Goal: Go to known website: Access a specific website the user already knows

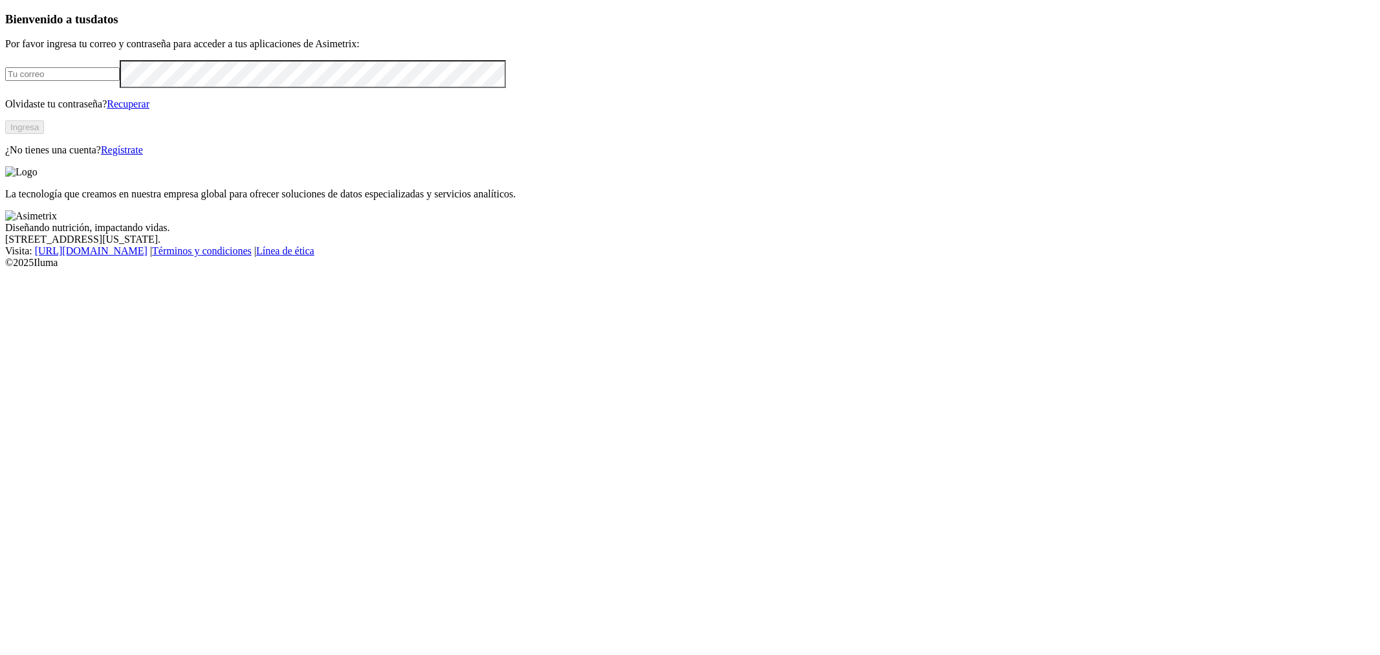
type input "[PERSON_NAME][EMAIL_ADDRESS][PERSON_NAME][DOMAIN_NAME]"
click at [44, 134] on button "Ingresa" at bounding box center [24, 127] width 39 height 14
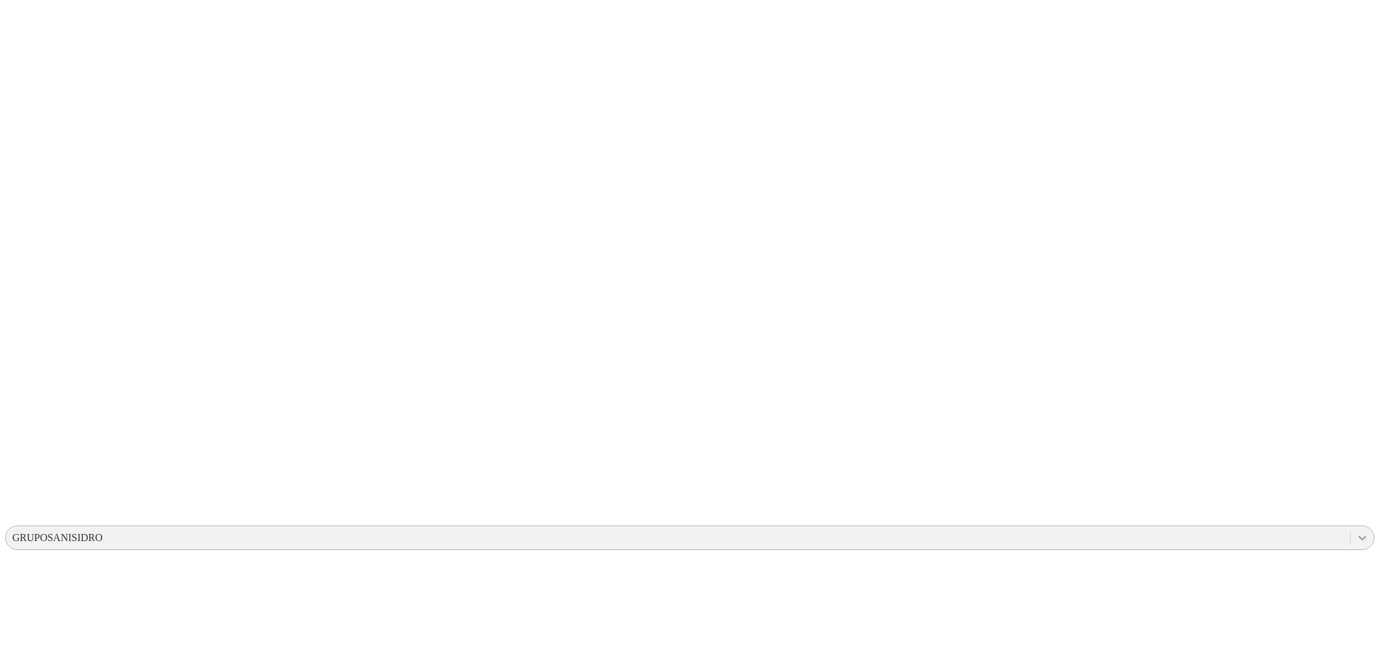
click at [1356, 531] on icon at bounding box center [1362, 537] width 13 height 13
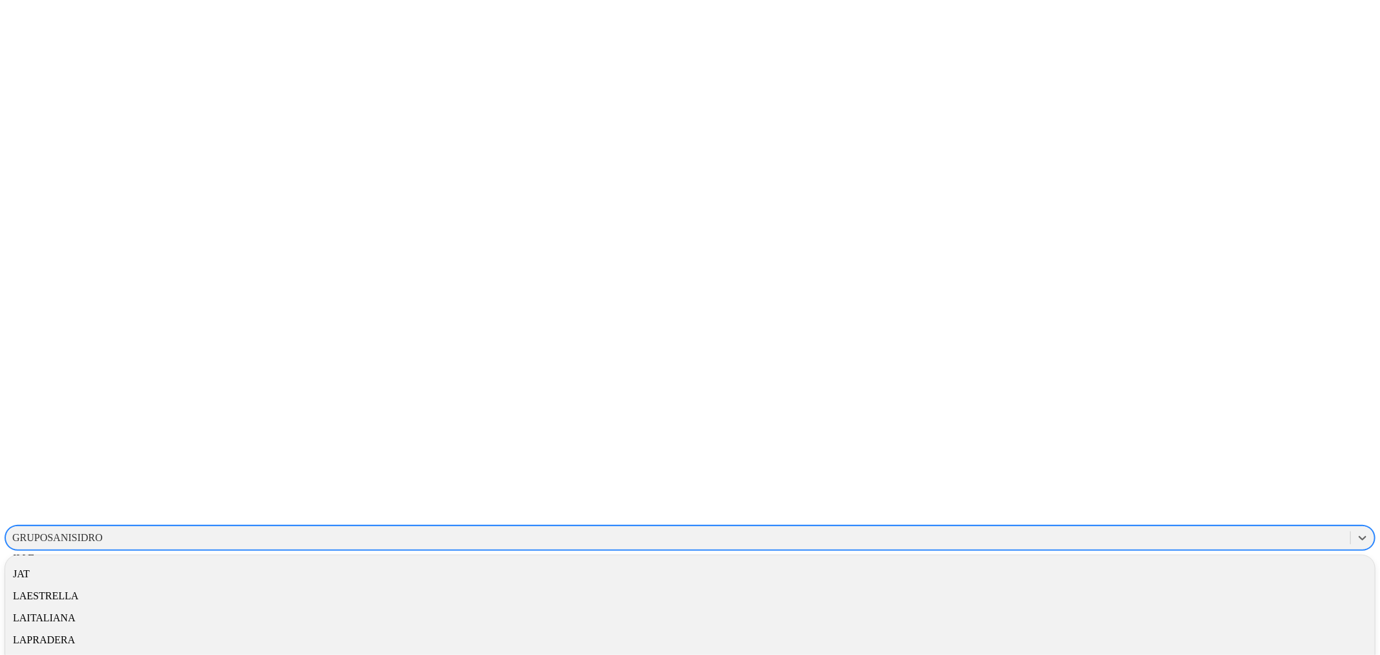
scroll to position [719, 0]
click at [1166, 477] on div "INCUBADORASANTANDER" at bounding box center [689, 488] width 1369 height 22
